Goal: Find specific page/section: Find specific page/section

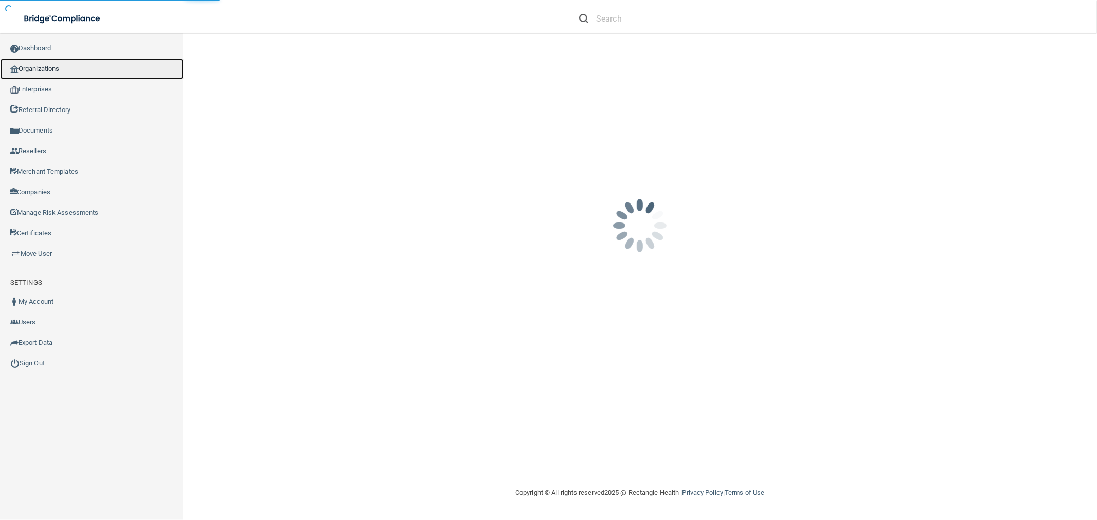
drag, startPoint x: 0, startPoint y: 0, endPoint x: 57, endPoint y: 59, distance: 81.8
click at [57, 59] on link "Organizations" at bounding box center [92, 69] width 184 height 21
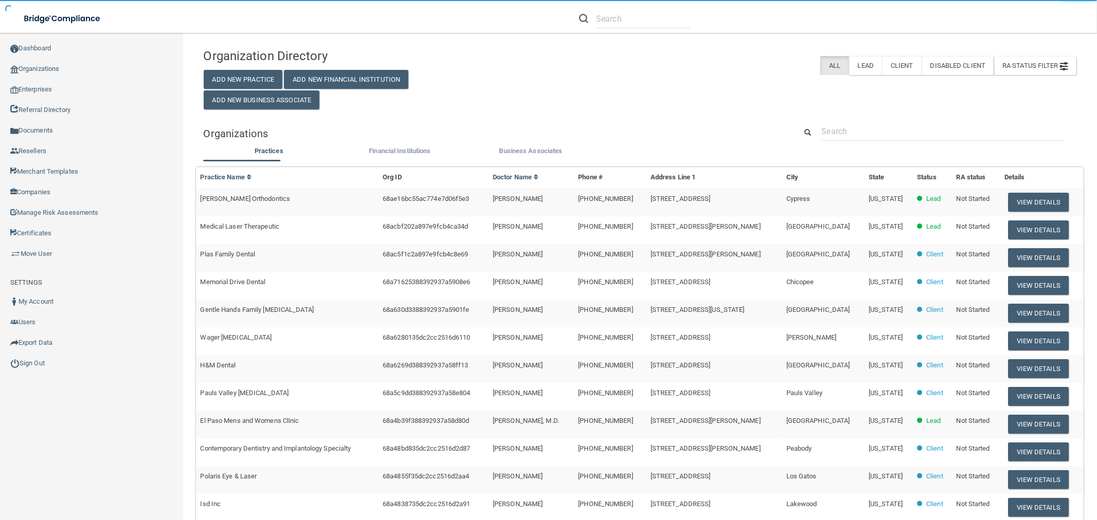
click at [914, 120] on div "Organization Directory Add New Practice Add New Financial Institution Add New B…" at bounding box center [640, 339] width 873 height 593
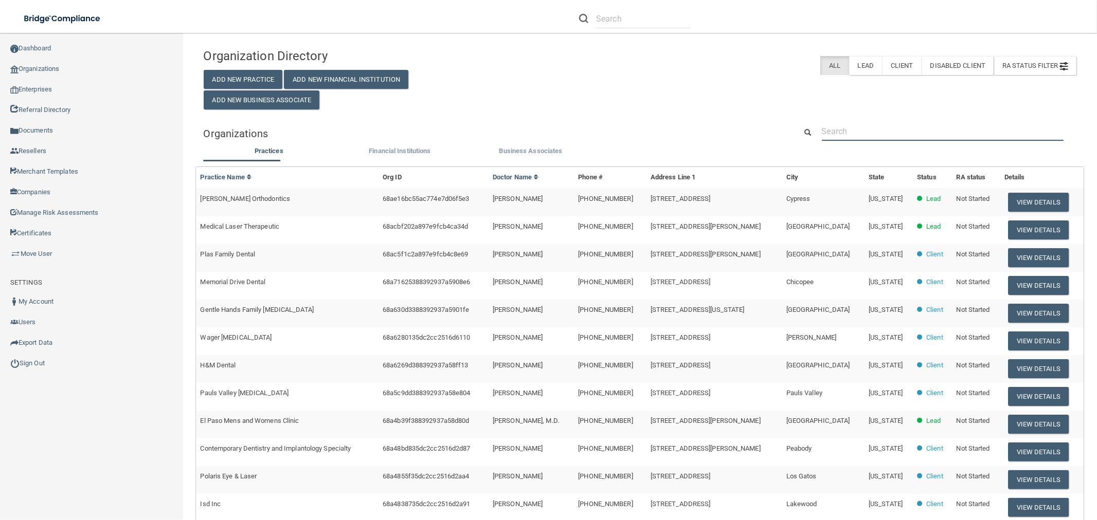
click at [908, 134] on input "text" at bounding box center [942, 131] width 242 height 19
paste input "Best Care Medical LLC"
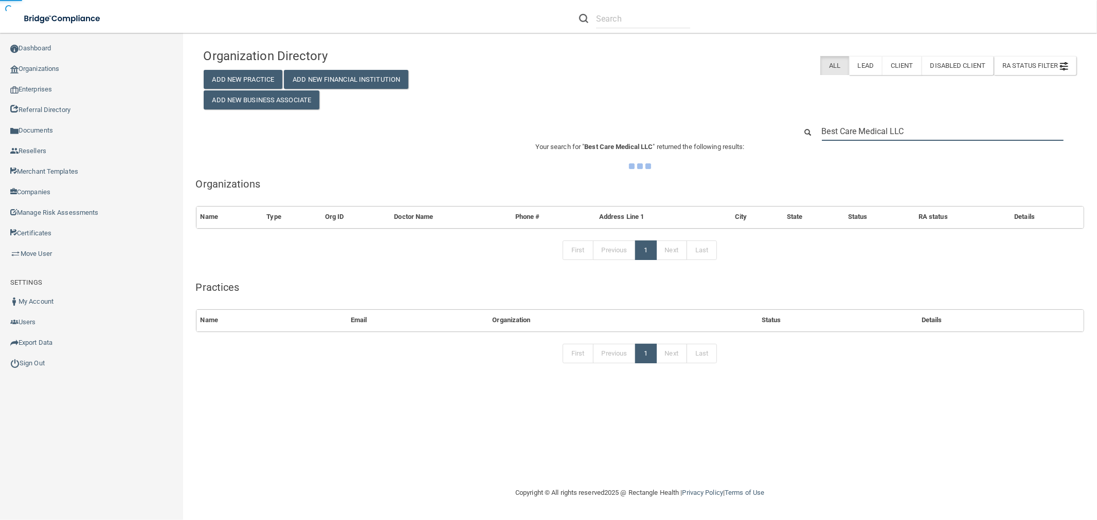
type input "Best Care Medical LLC"
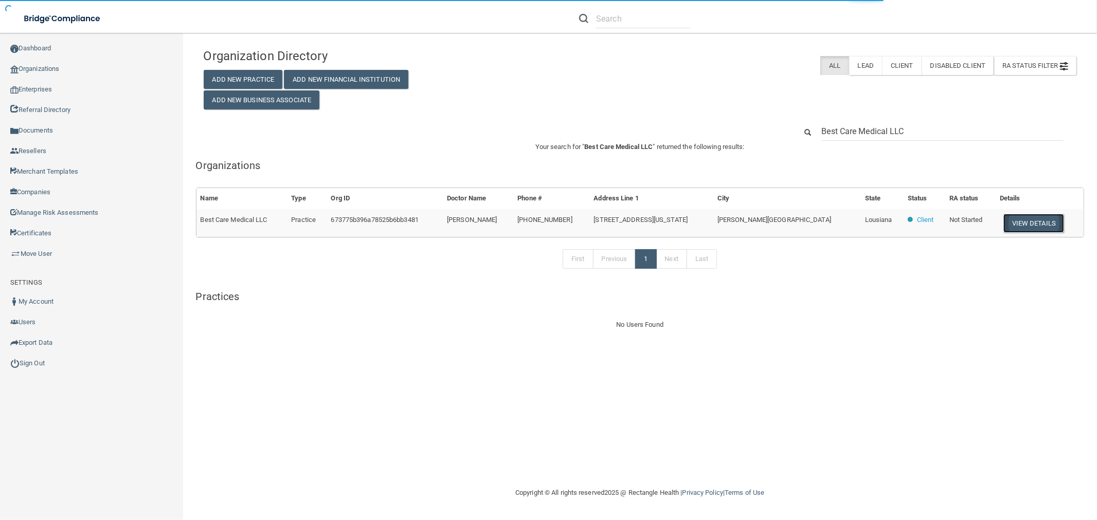
click at [1003, 222] on button "View Details" at bounding box center [1033, 223] width 61 height 19
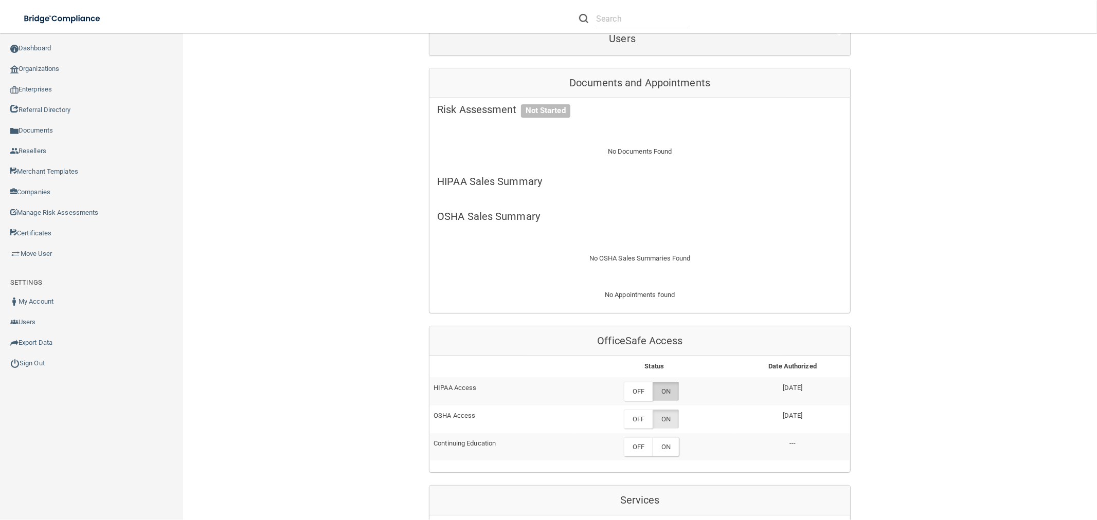
scroll to position [171, 0]
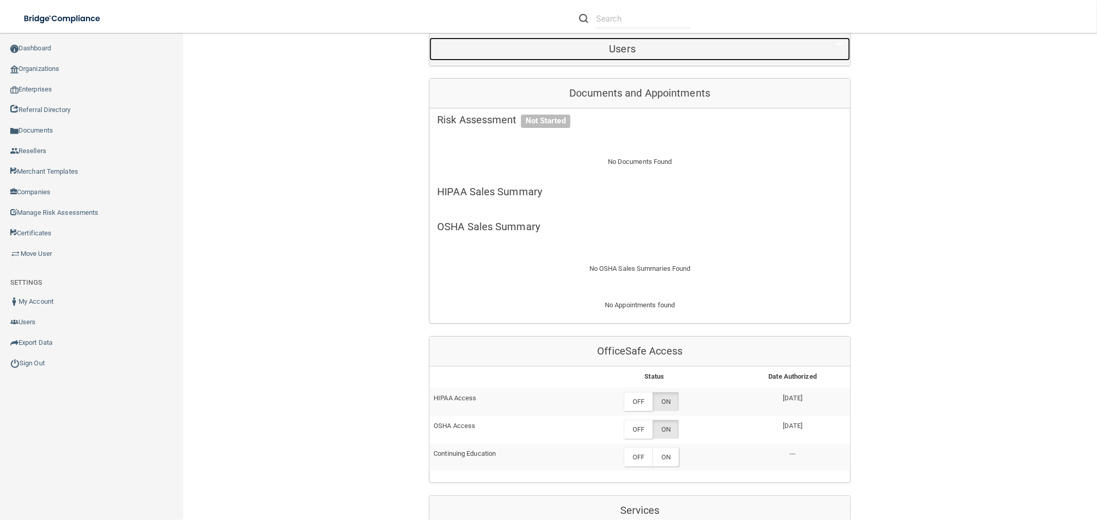
click at [662, 55] on div "Users" at bounding box center [622, 49] width 386 height 23
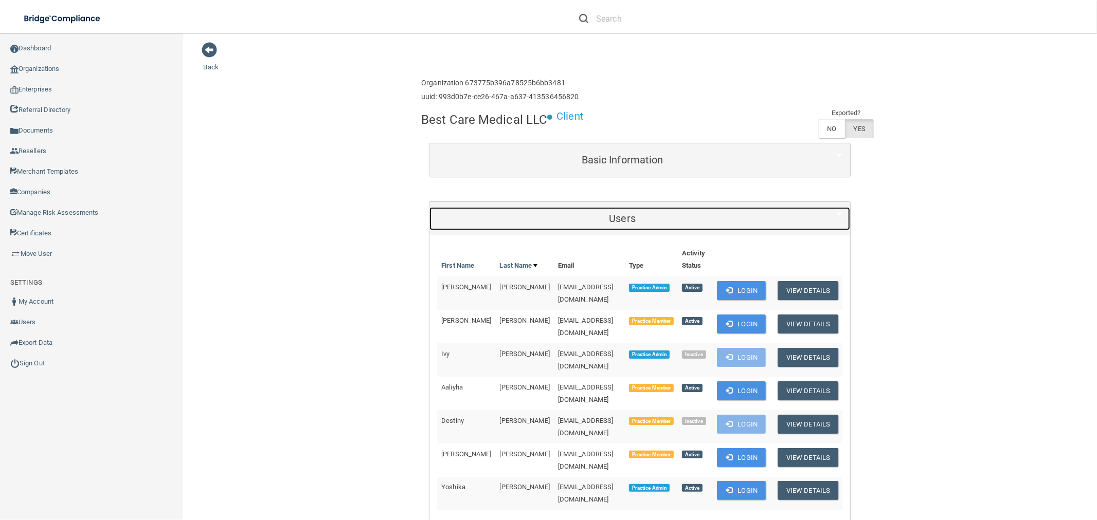
scroll to position [0, 0]
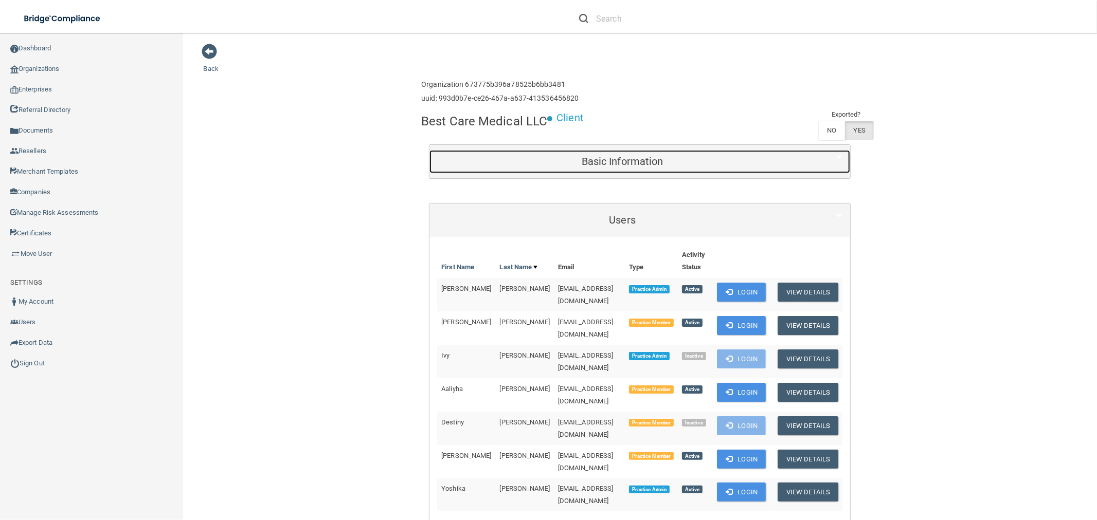
click at [613, 158] on h5 "Basic Information" at bounding box center [622, 161] width 370 height 11
